Goal: Find specific page/section: Find specific page/section

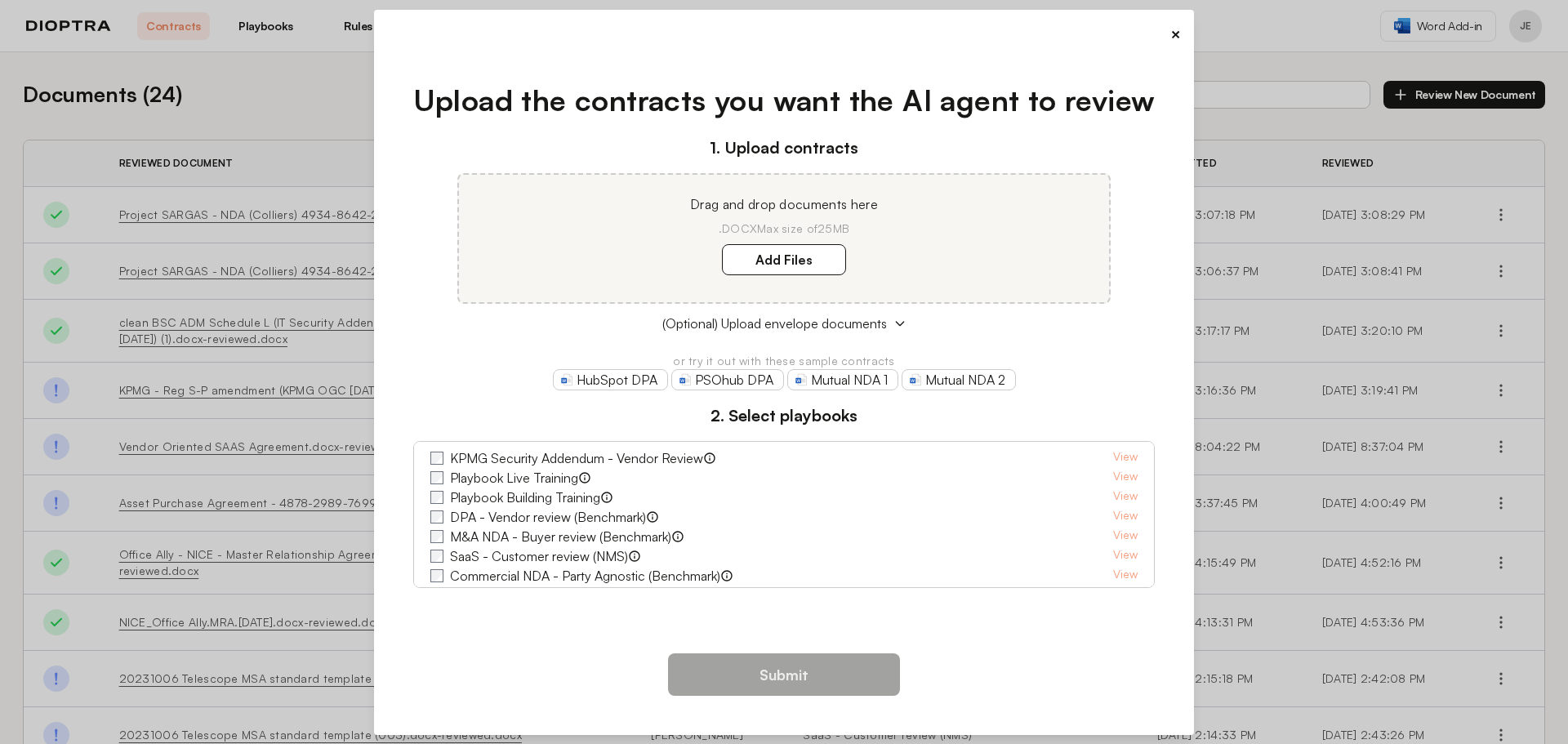
scroll to position [142, 0]
click at [934, 249] on div "Add Files" at bounding box center [784, 259] width 611 height 20
click at [1075, 379] on div "HubSpot DPA PSOhub DPA Mutual NDA 1 Mutual NDA 2" at bounding box center [784, 379] width 743 height 21
click at [1075, 361] on p "or try it out with these sample contracts" at bounding box center [784, 361] width 743 height 17
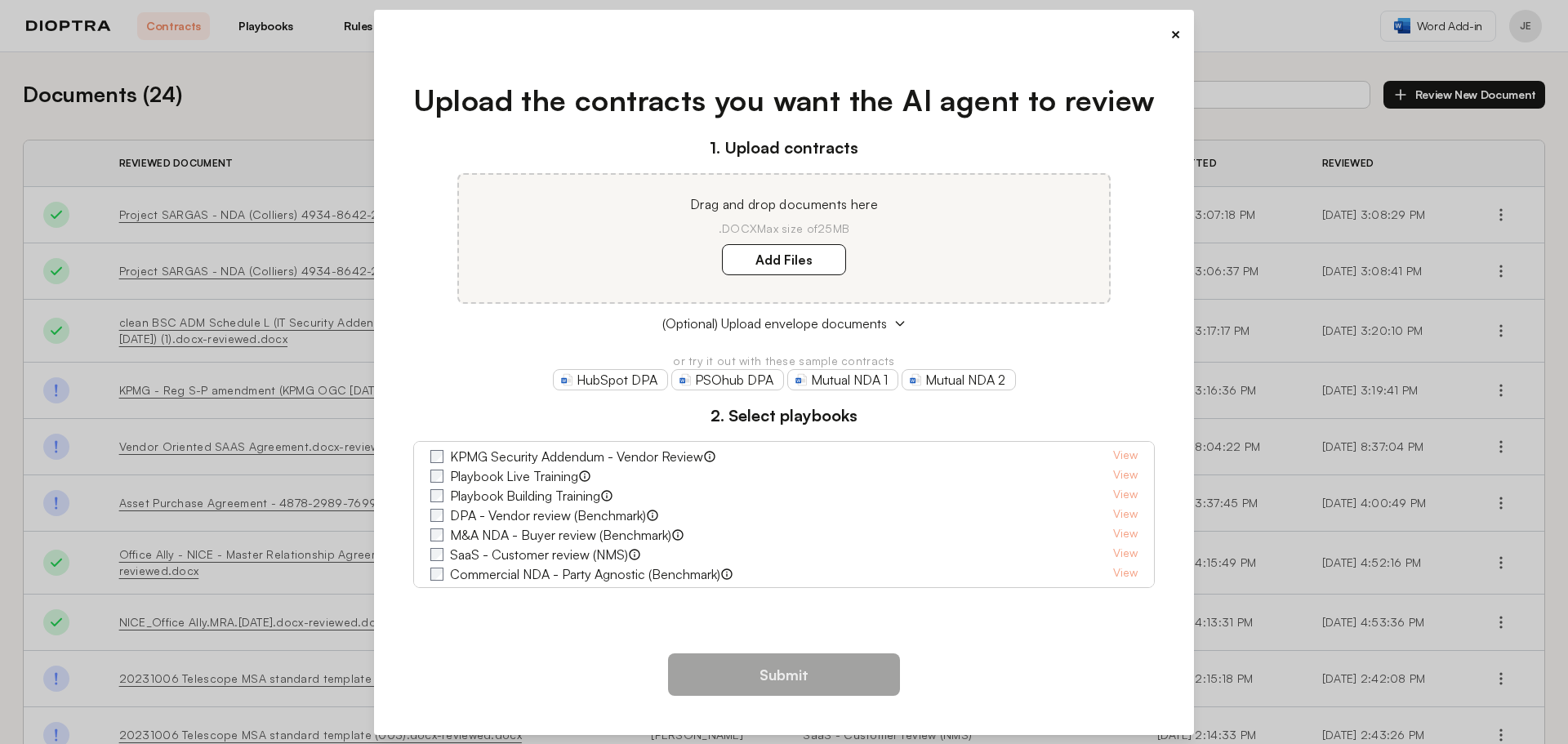
click at [1130, 353] on p "or try it out with these sample contracts" at bounding box center [784, 361] width 743 height 17
click at [1172, 30] on button "×" at bounding box center [1176, 34] width 10 height 23
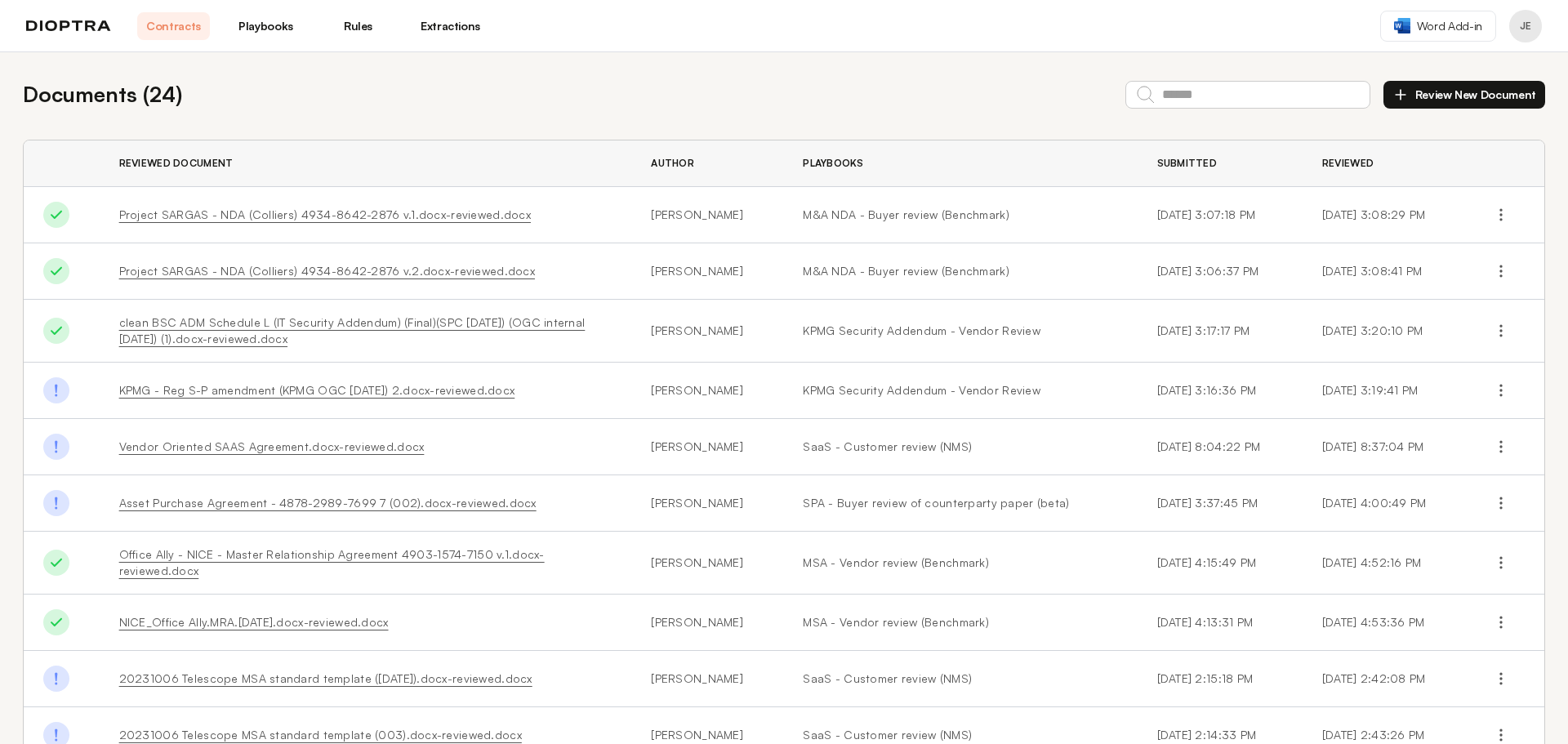
click at [261, 28] on link "Playbooks" at bounding box center [266, 26] width 73 height 28
